Goal: Task Accomplishment & Management: Use online tool/utility

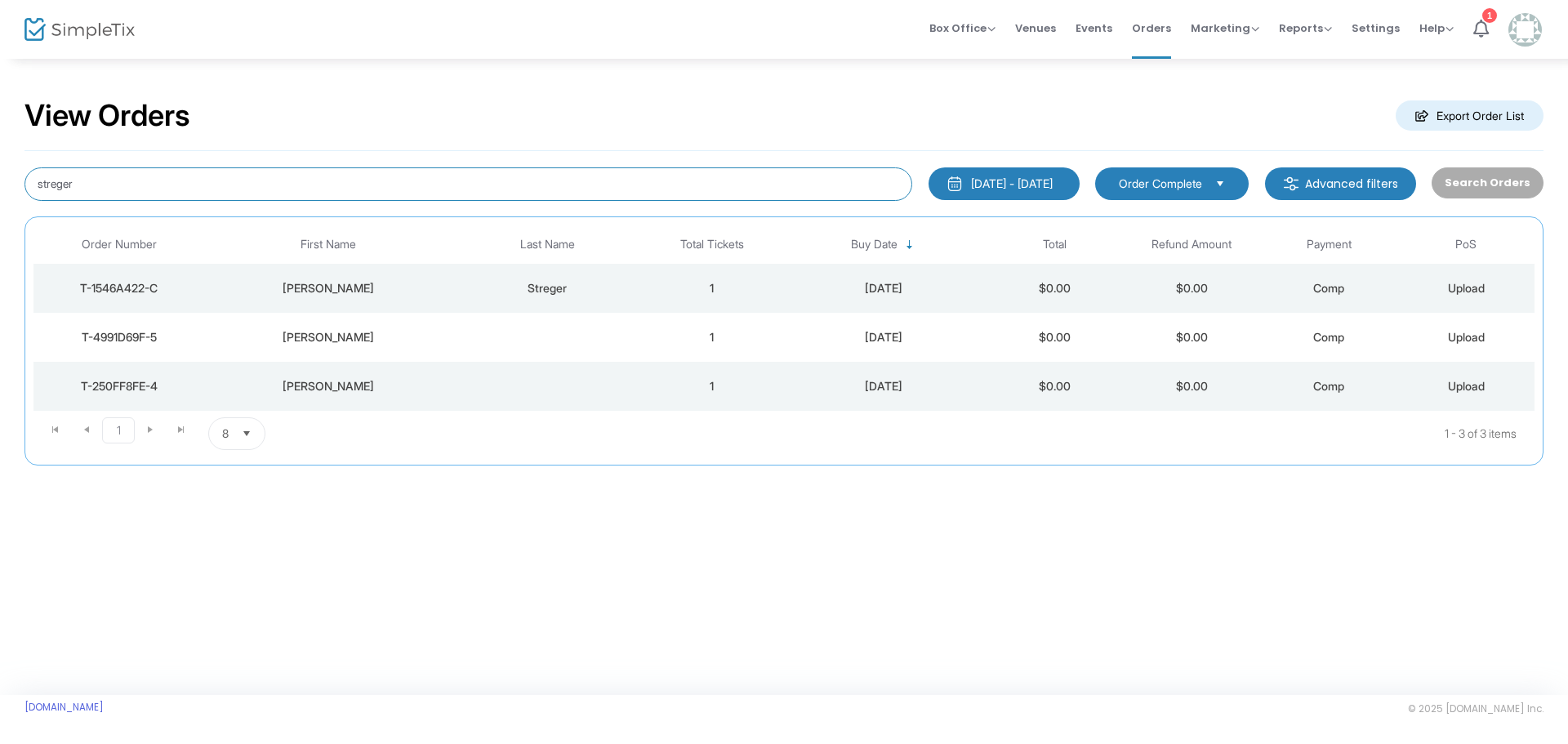
click at [277, 174] on input "streger" at bounding box center [468, 184] width 887 height 34
type input "dorrin"
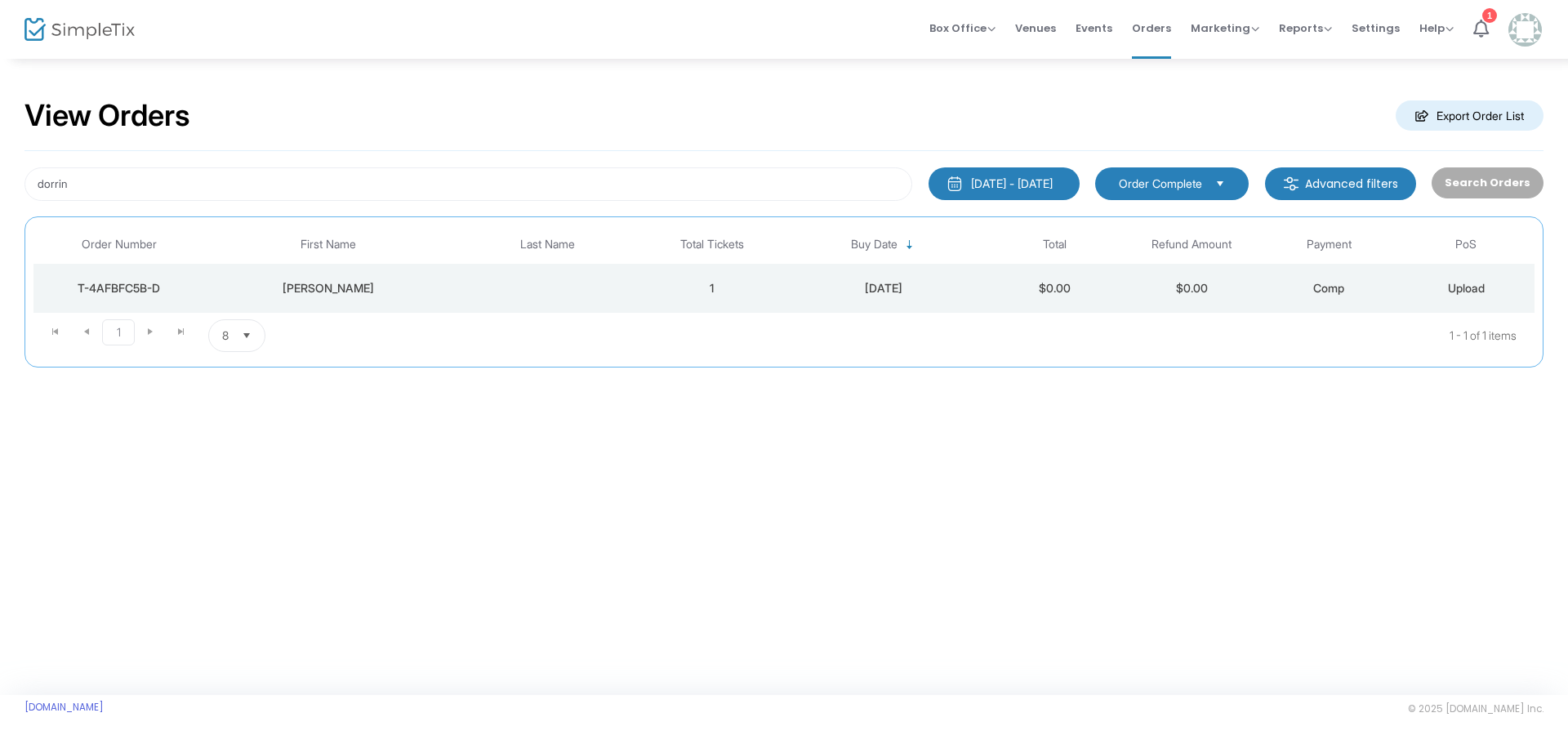
click at [340, 297] on td "[PERSON_NAME]" at bounding box center [328, 288] width 246 height 49
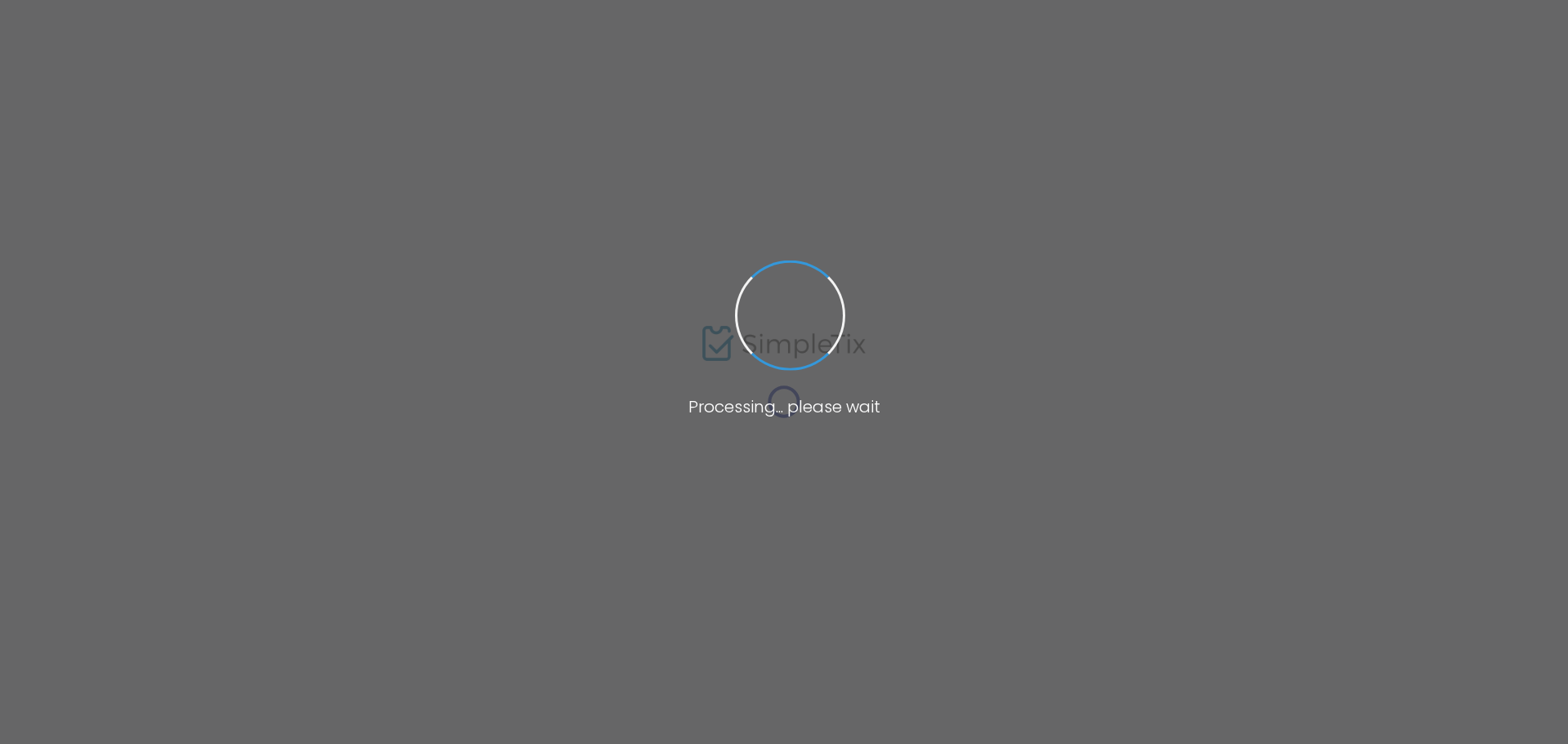
type input "dorrin"
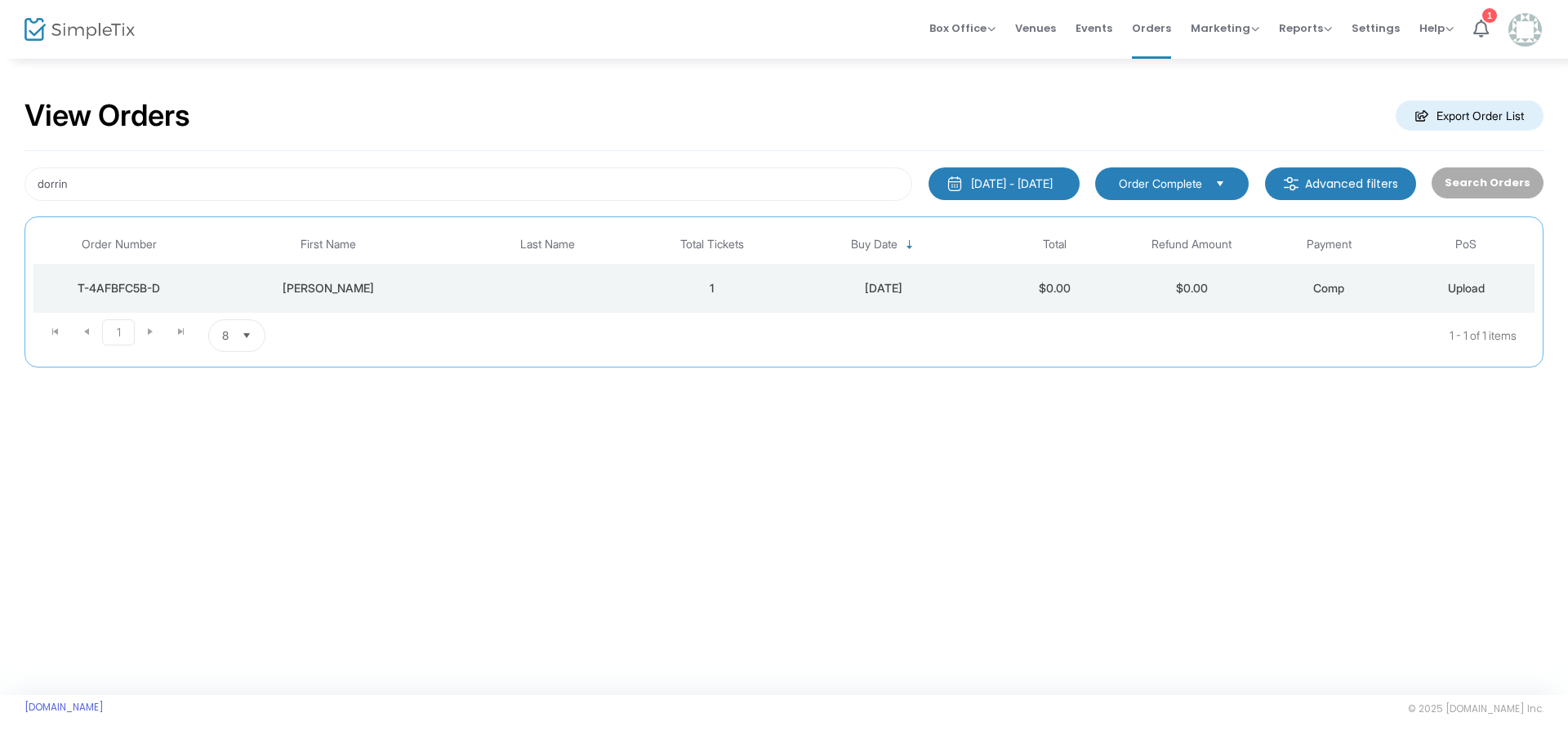
click at [328, 289] on div "[PERSON_NAME]" at bounding box center [328, 288] width 238 height 16
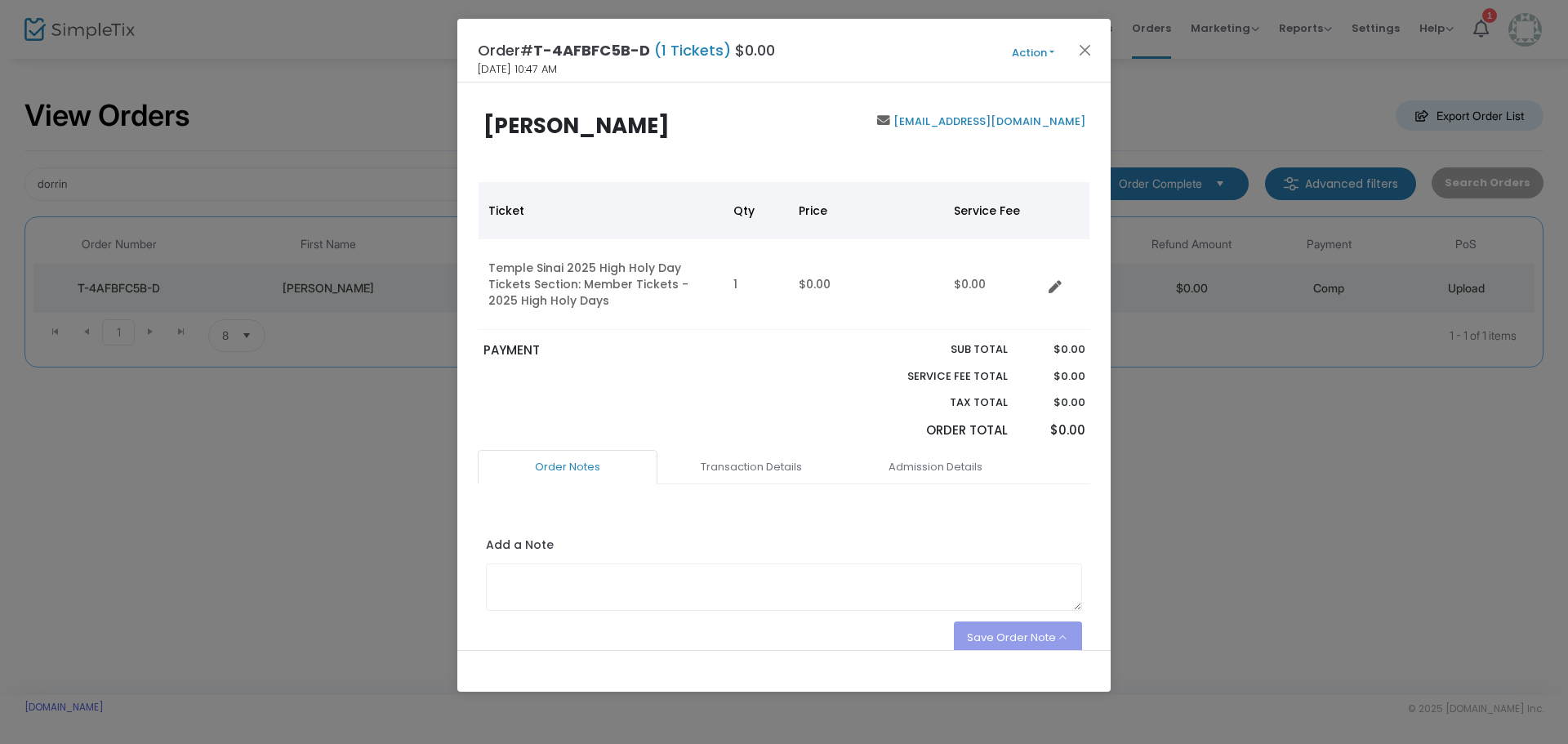
click at [1056, 46] on button "Action" at bounding box center [1032, 53] width 98 height 18
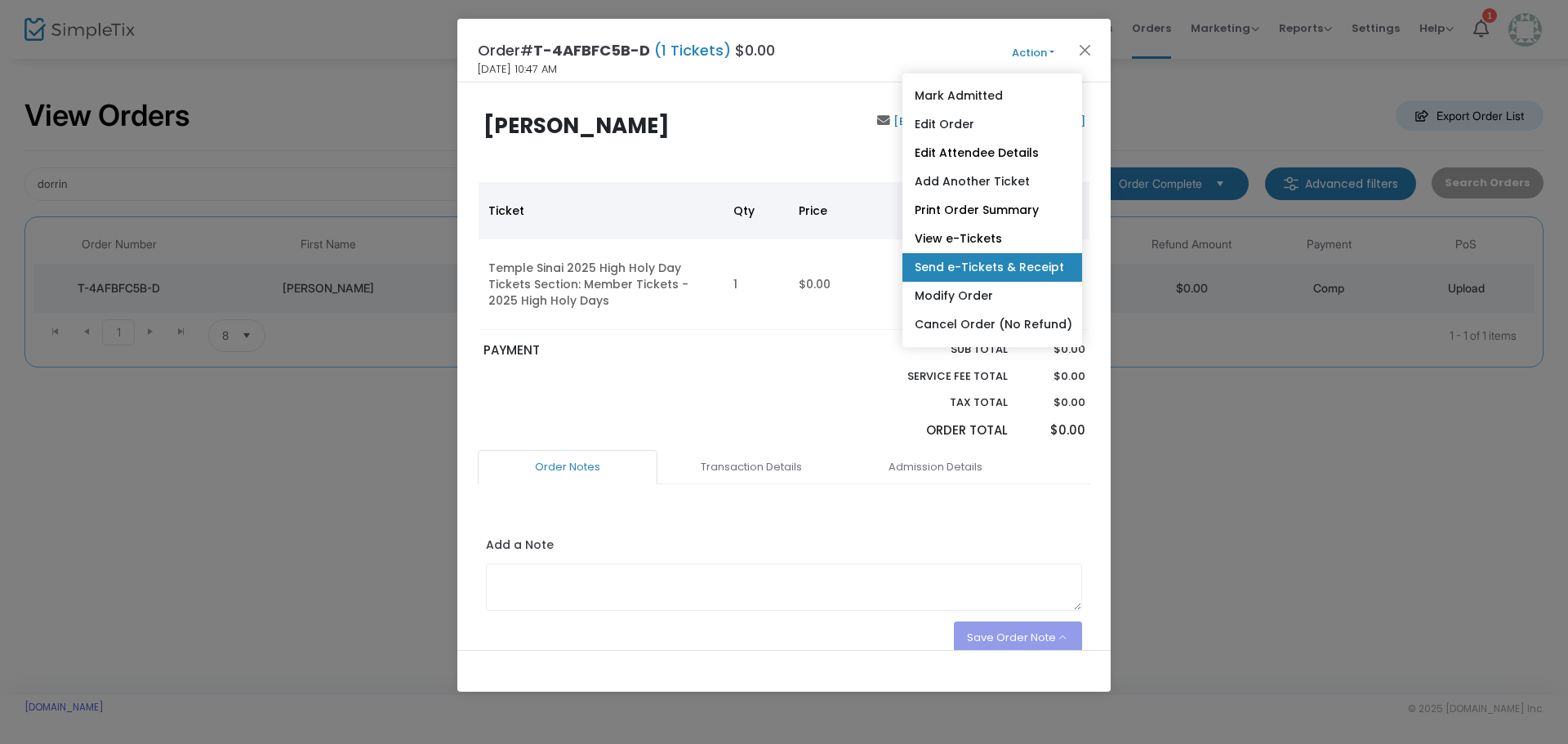
click at [1007, 266] on link "Send e-Tickets & Receipt" at bounding box center [991, 267] width 179 height 28
type input "[EMAIL_ADDRESS][DOMAIN_NAME]"
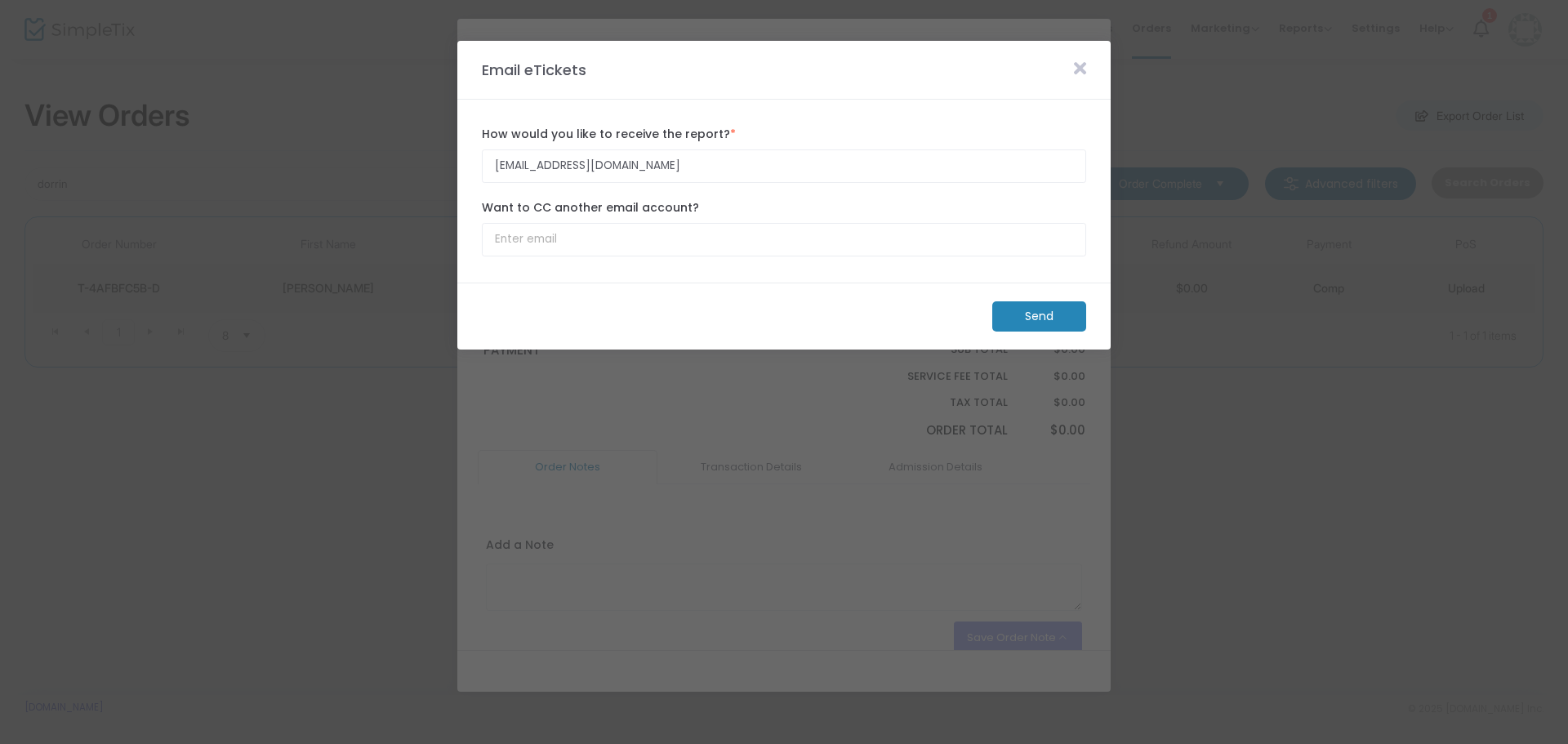
click at [1037, 310] on m-button "Send" at bounding box center [1039, 316] width 94 height 30
